Goal: Answer question/provide support: Answer question/provide support

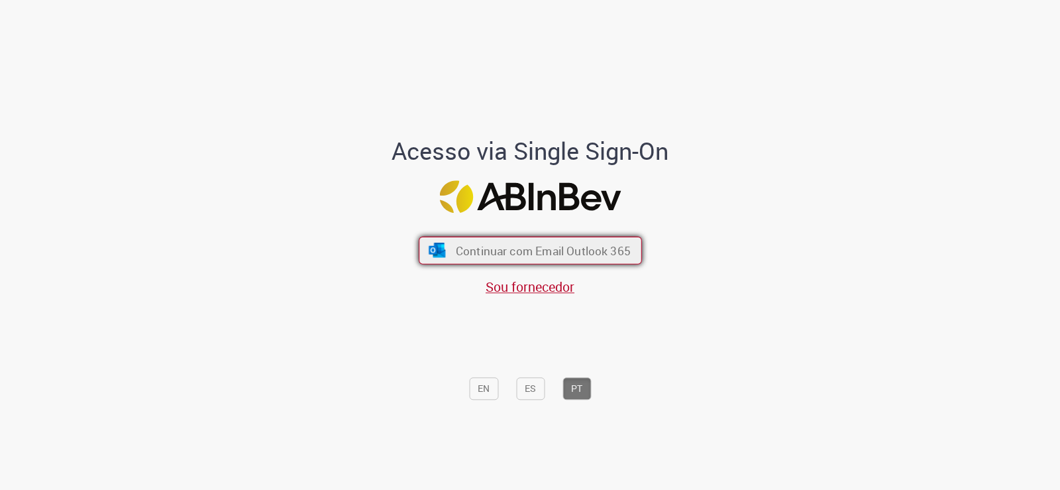
click at [469, 246] on span "Continuar com Email Outlook 365" at bounding box center [542, 250] width 175 height 15
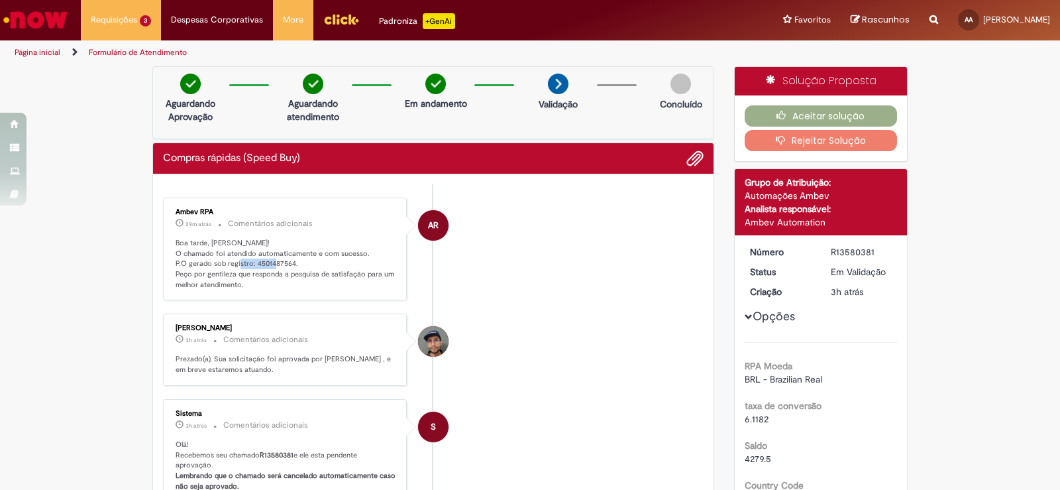
drag, startPoint x: 251, startPoint y: 262, endPoint x: 291, endPoint y: 261, distance: 39.8
click at [291, 261] on p "Boa tarde, Alberto! O chamado foi atendido automaticamente e com sucesso. P.O g…" at bounding box center [286, 264] width 221 height 52
copy p "4501487564."
click at [819, 107] on button "Aceitar solução" at bounding box center [821, 115] width 153 height 21
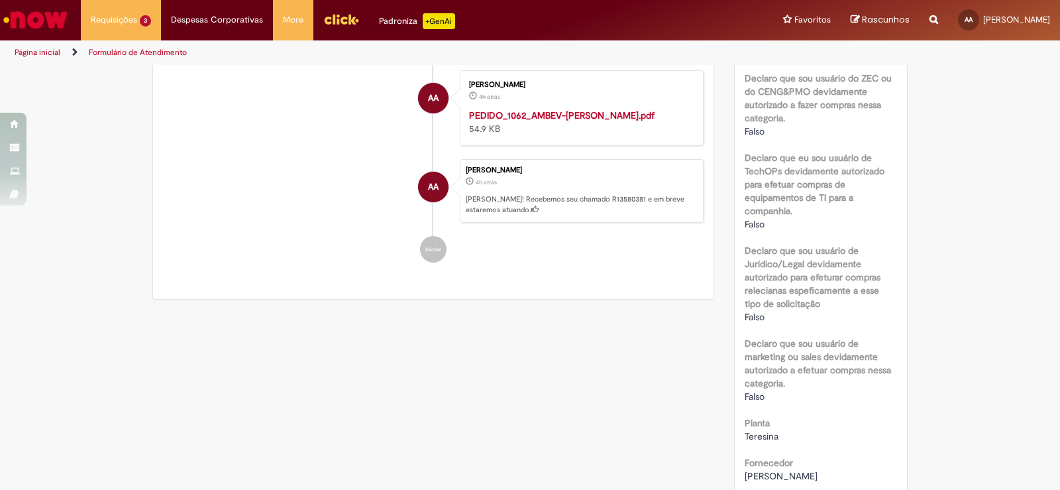
scroll to position [199, 0]
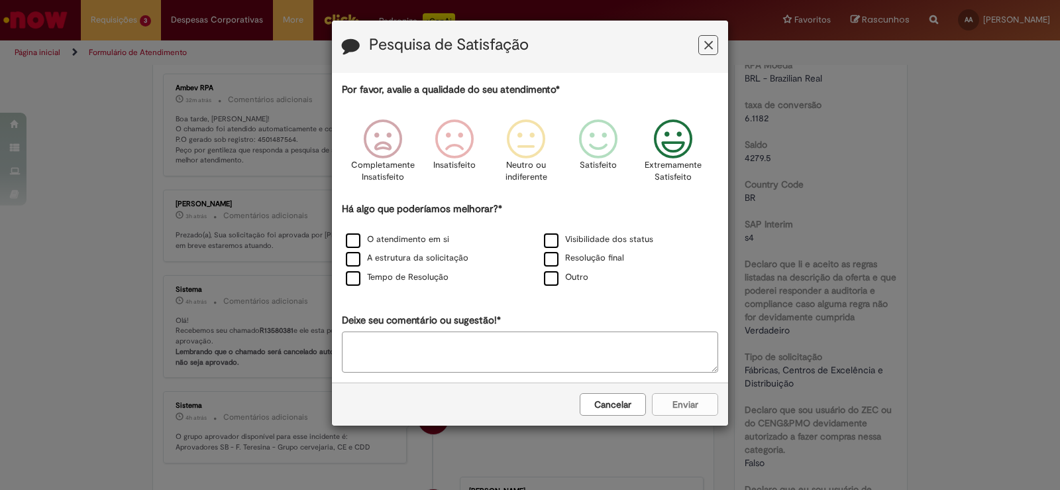
click at [689, 156] on icon "Feedback" at bounding box center [674, 139] width 50 height 40
click at [554, 280] on label "Outro" at bounding box center [566, 277] width 44 height 13
click at [369, 276] on label "Tempo de Resolução" at bounding box center [397, 277] width 103 height 13
click at [551, 282] on label "Outro" at bounding box center [566, 277] width 44 height 13
click at [410, 351] on textarea "Deixe seu comentário ou sugestão!*" at bounding box center [530, 351] width 376 height 41
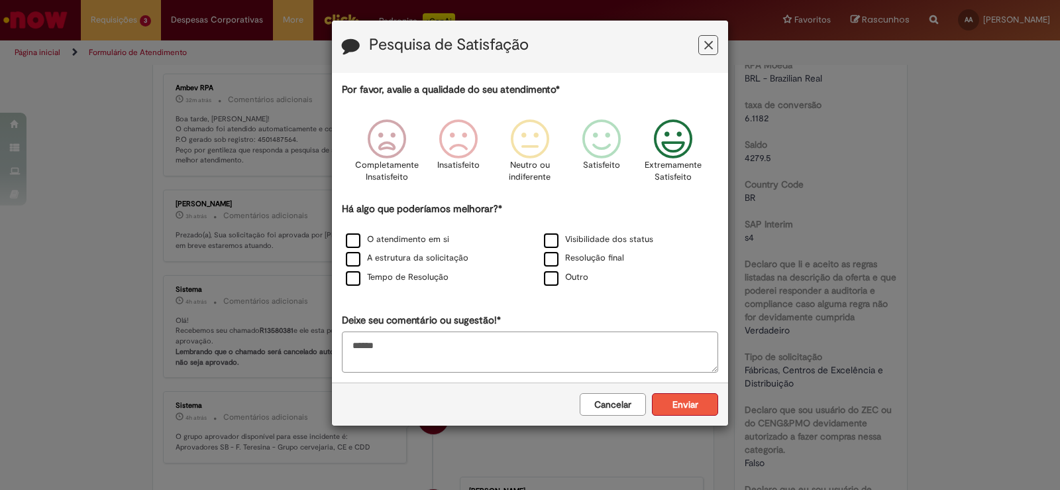
type textarea "******"
click at [691, 408] on button "Enviar" at bounding box center [685, 404] width 66 height 23
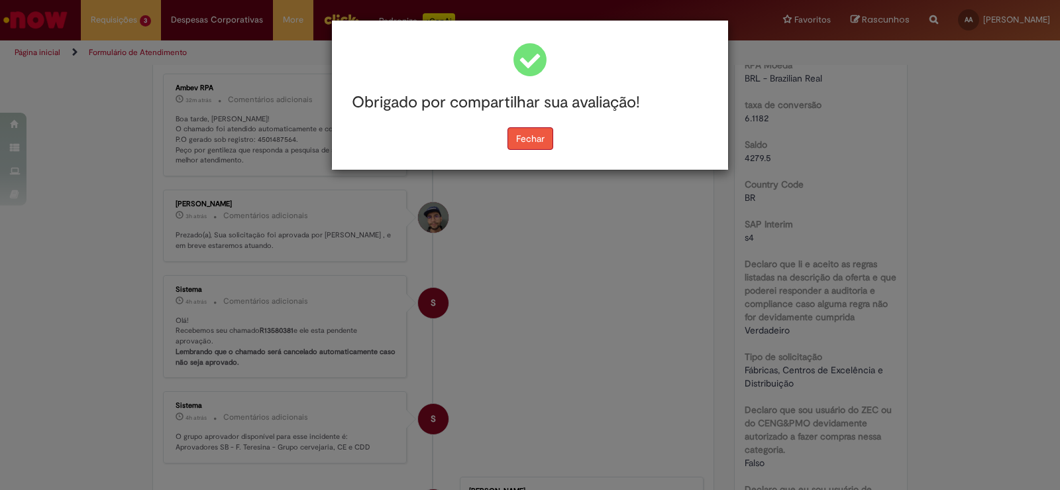
click at [547, 145] on button "Fechar" at bounding box center [531, 138] width 46 height 23
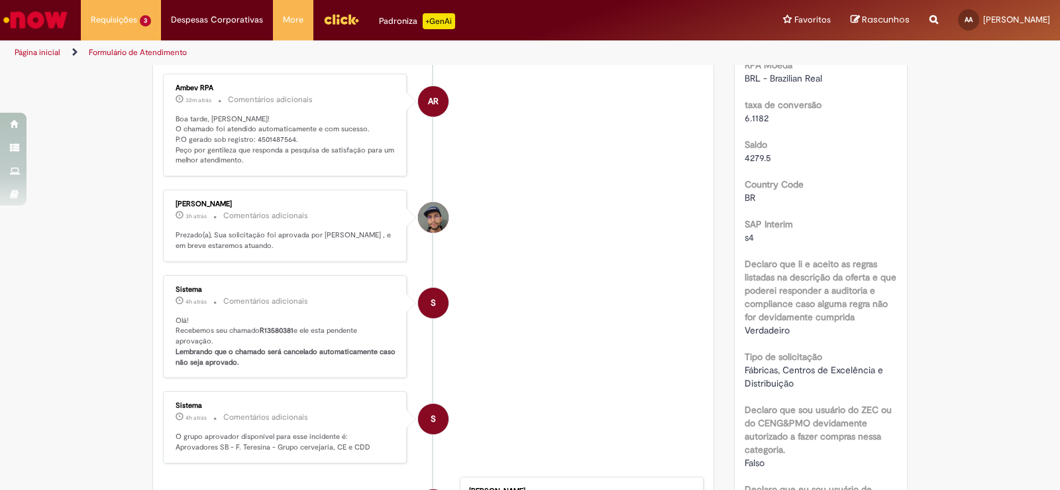
scroll to position [0, 0]
